Goal: Transaction & Acquisition: Purchase product/service

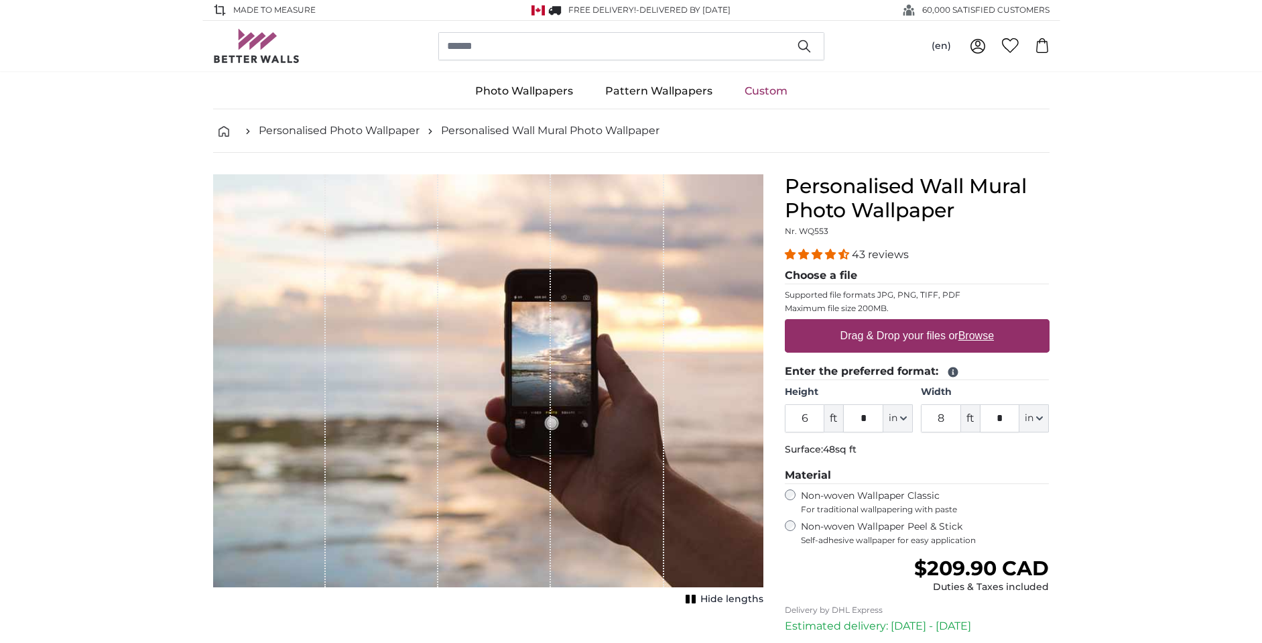
click at [950, 341] on label "Drag & Drop your files or Browse" at bounding box center [916, 335] width 164 height 27
click at [950, 323] on input "Drag & Drop your files or Browse" at bounding box center [917, 321] width 265 height 4
type input "**********"
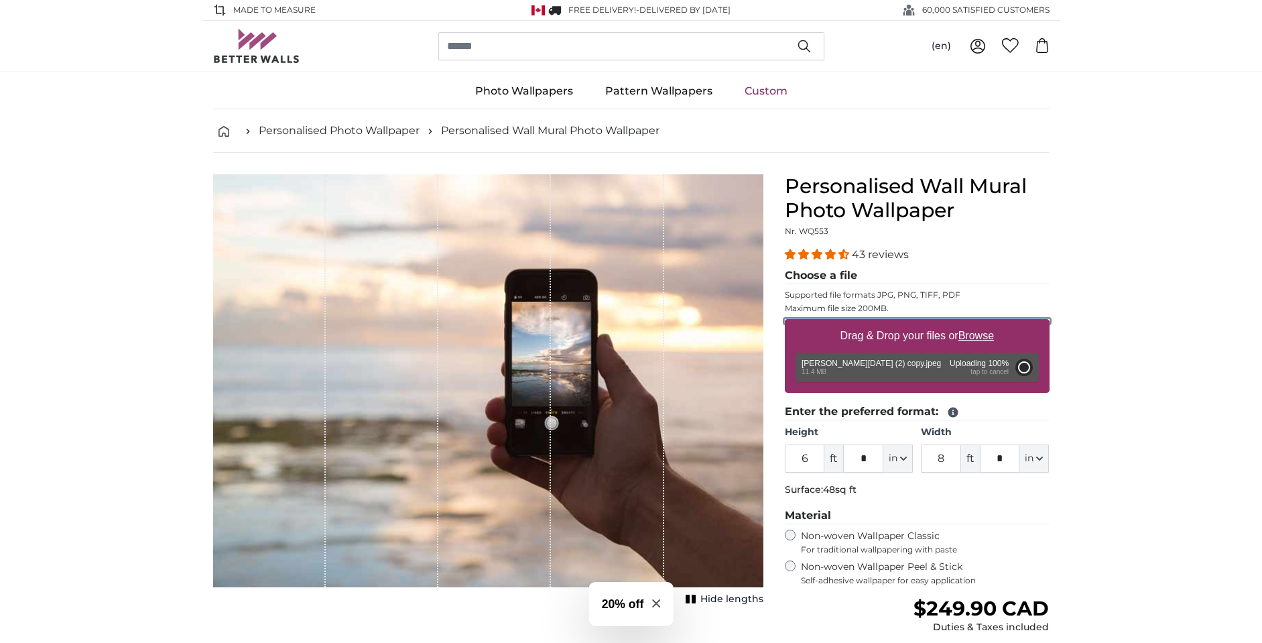
type input "7"
type input "***"
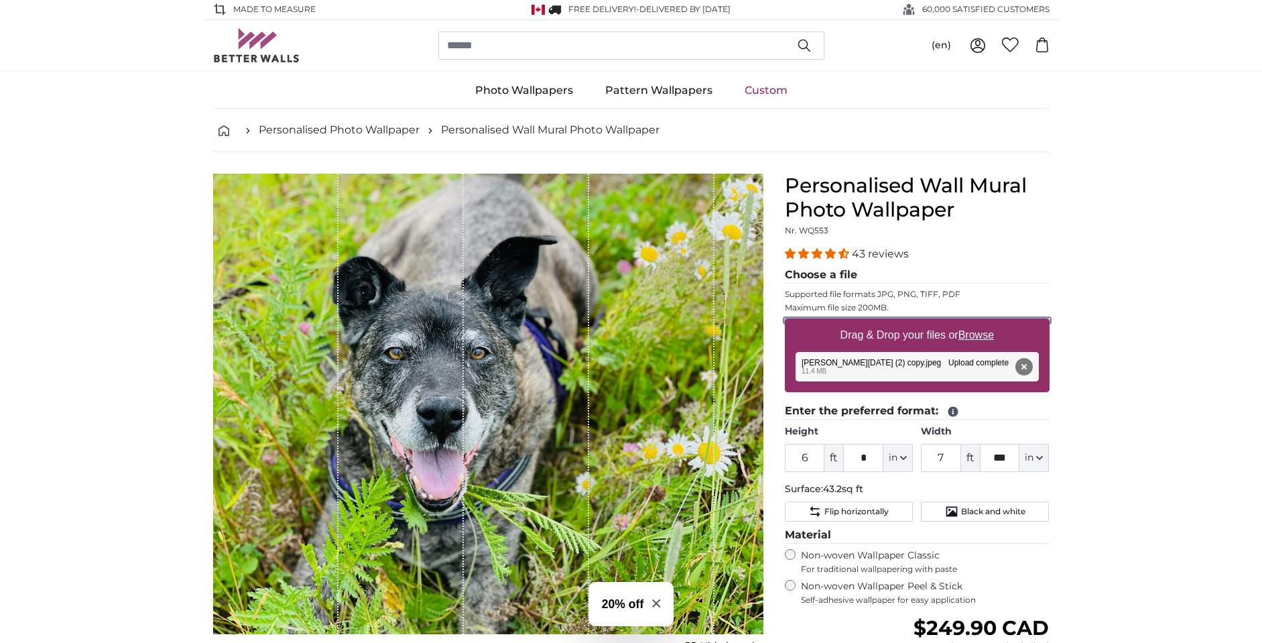
scroll to position [3, 0]
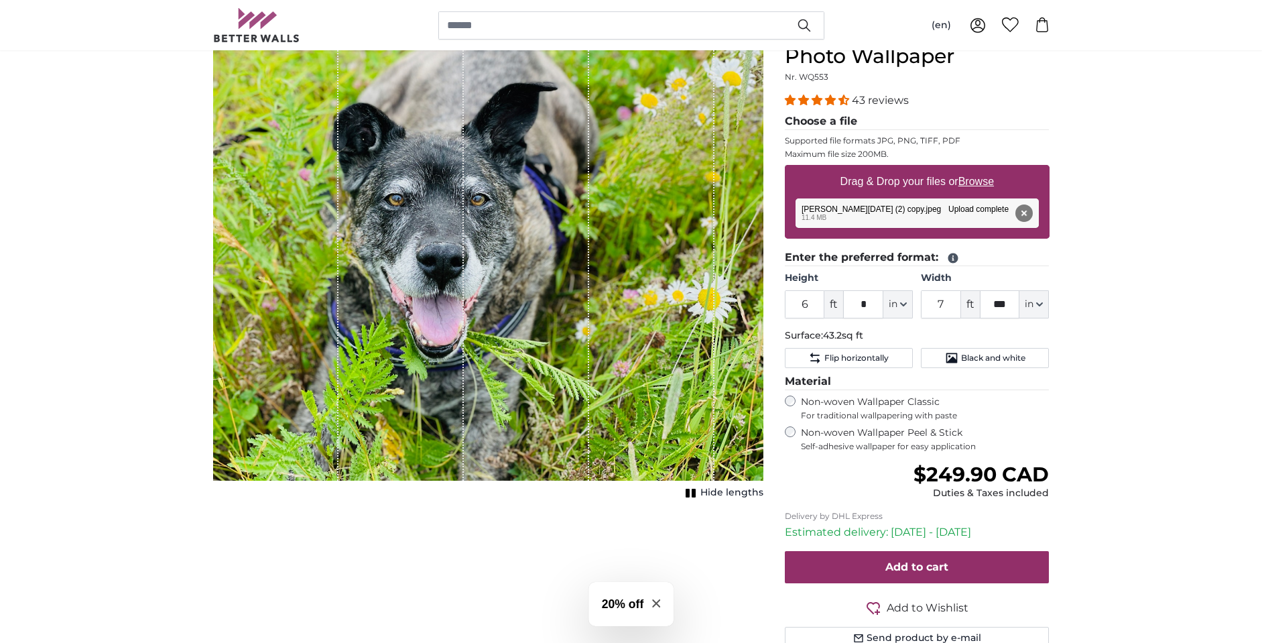
scroll to position [164, 0]
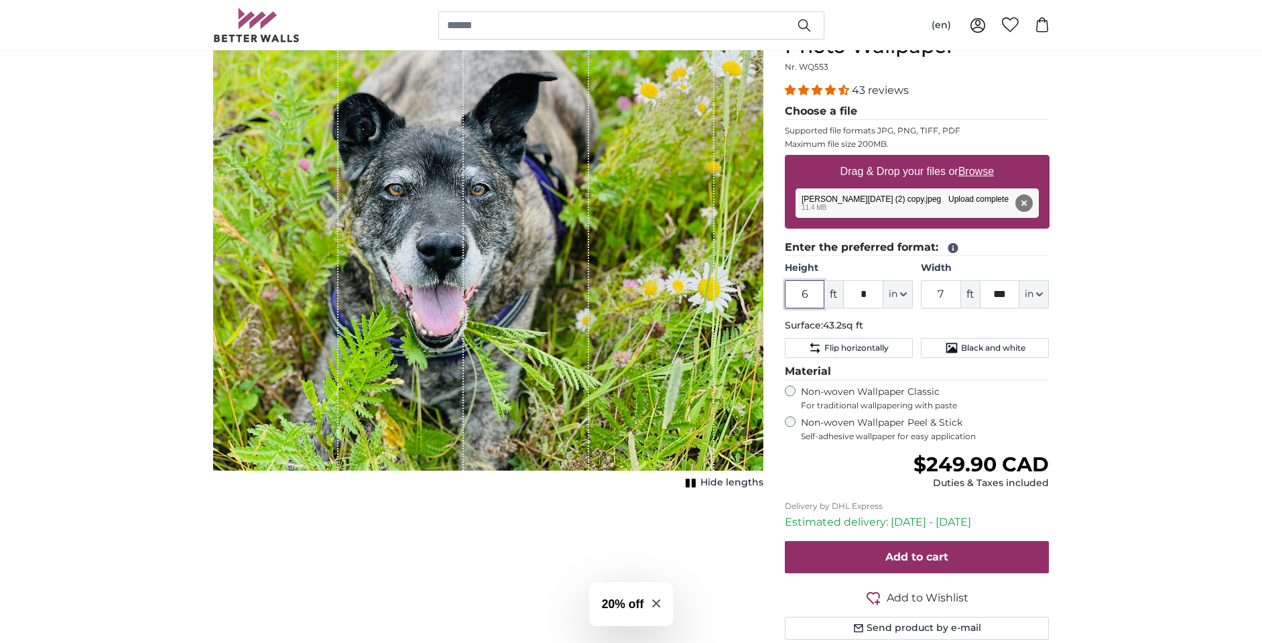
drag, startPoint x: 805, startPoint y: 296, endPoint x: 813, endPoint y: 298, distance: 8.3
click at [796, 295] on input "6" at bounding box center [805, 294] width 40 height 28
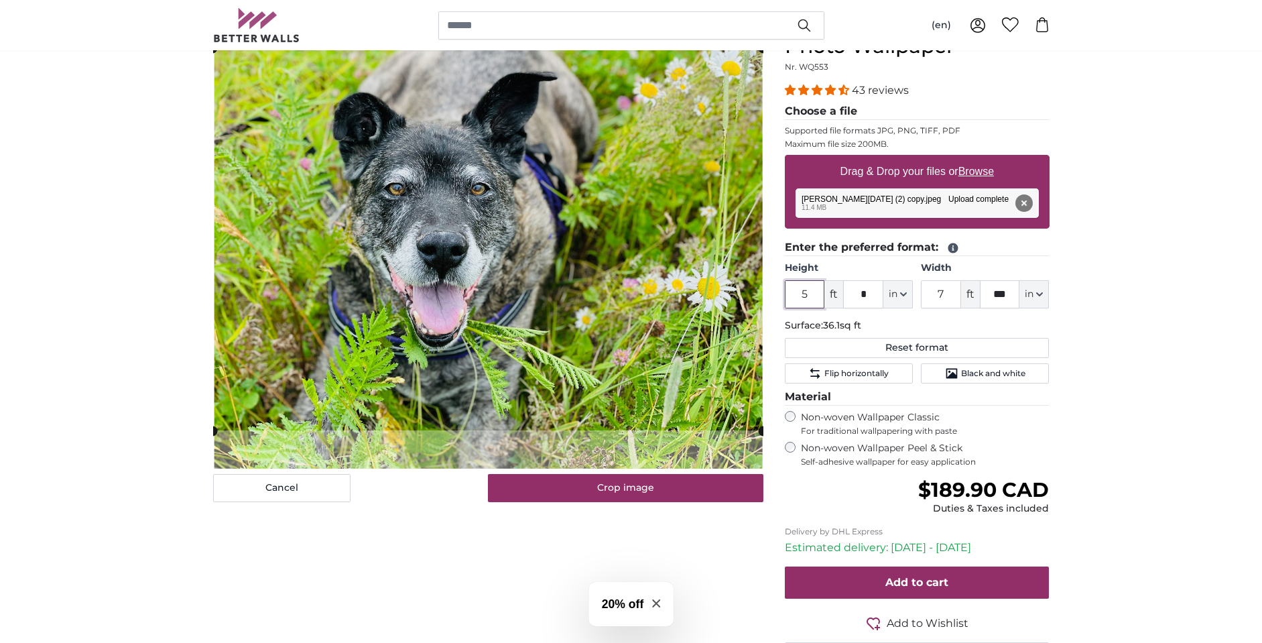
type input "5"
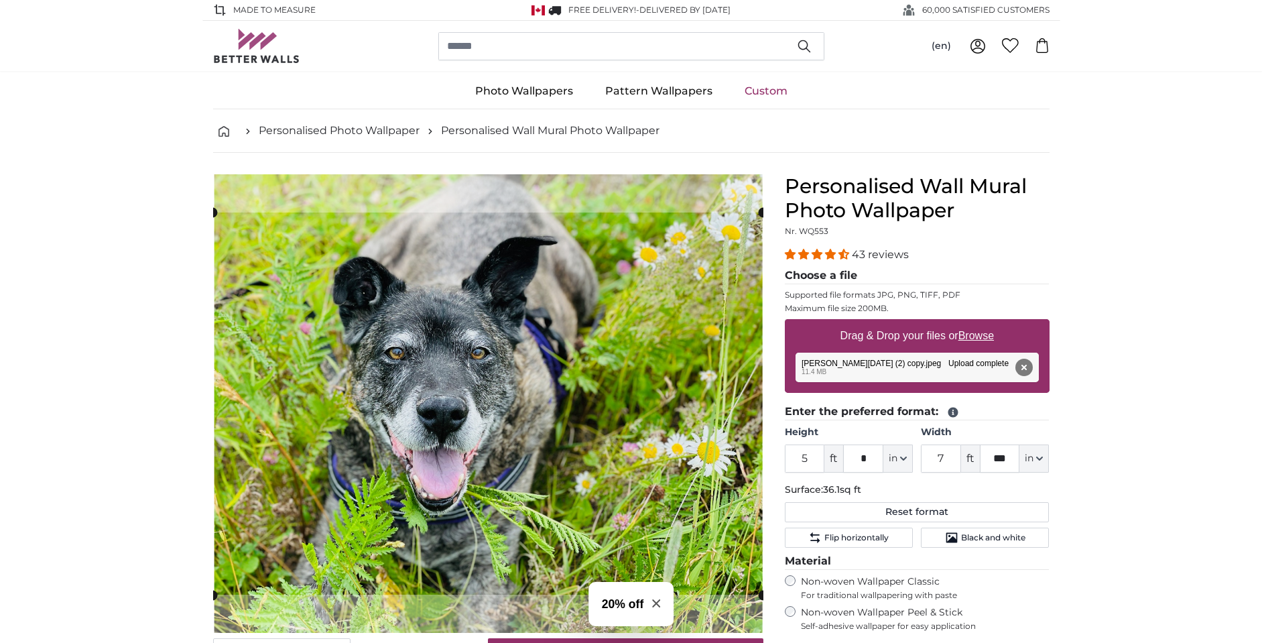
click at [883, 253] on span "43 reviews" at bounding box center [880, 254] width 57 height 13
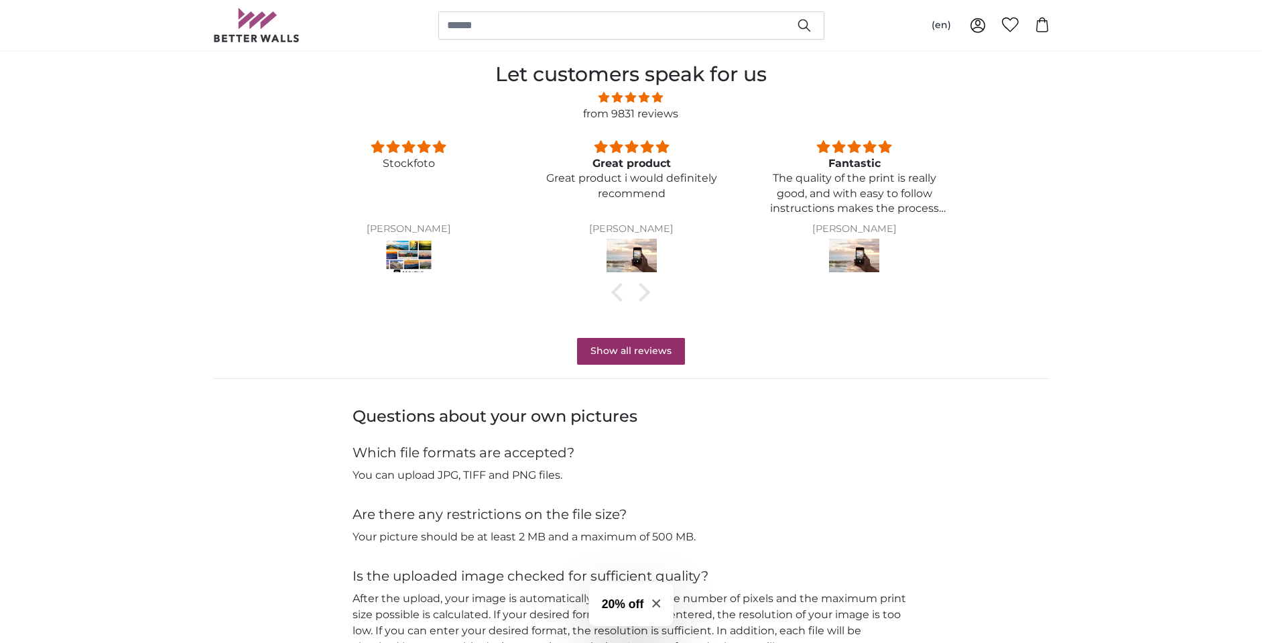
scroll to position [1073, 0]
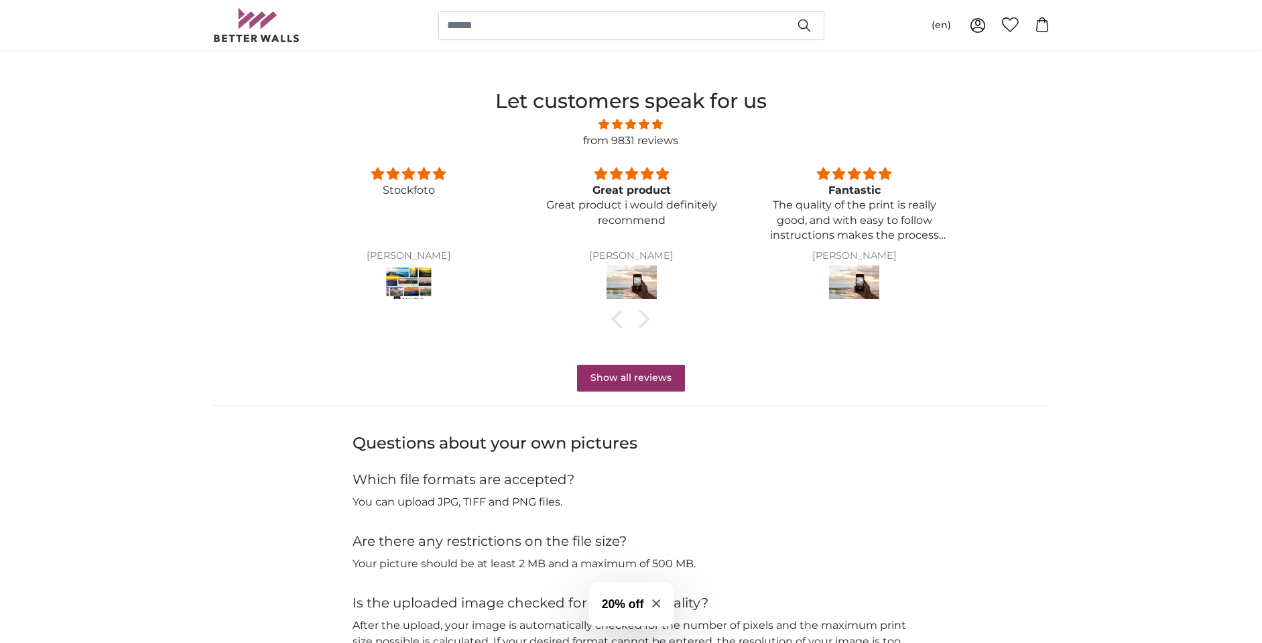
click at [642, 130] on span "4.81 stars" at bounding box center [630, 124] width 669 height 17
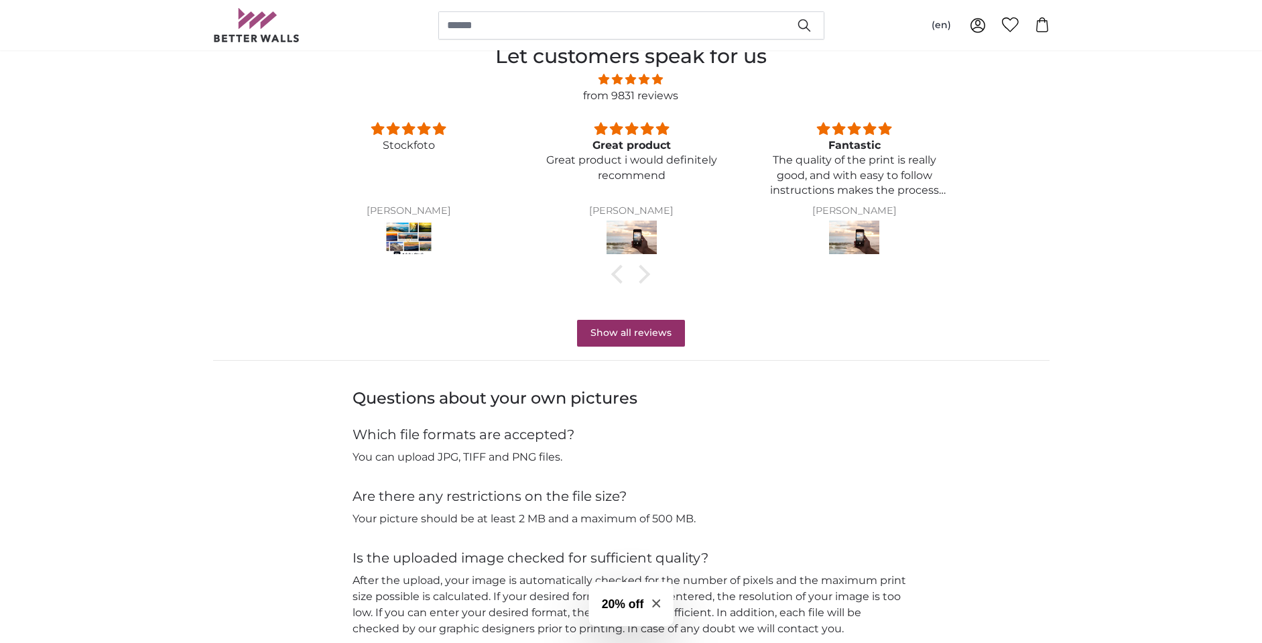
scroll to position [1127, 0]
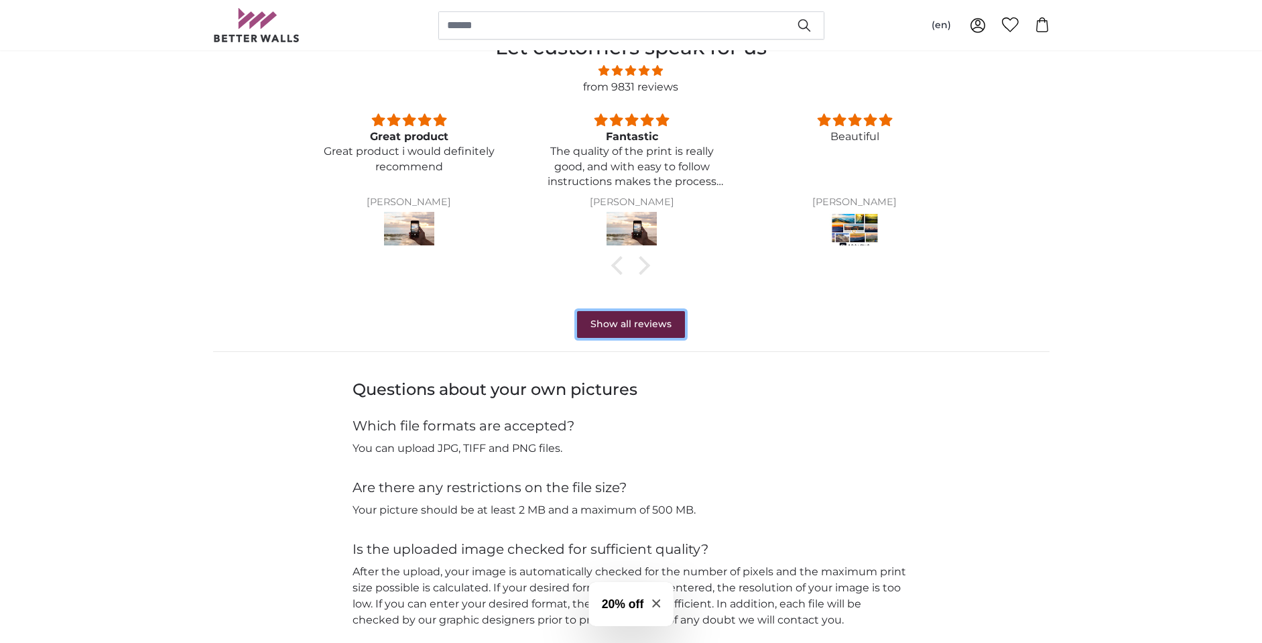
click at [631, 318] on link "Show all reviews" at bounding box center [631, 324] width 108 height 27
